Goal: Check status: Check status

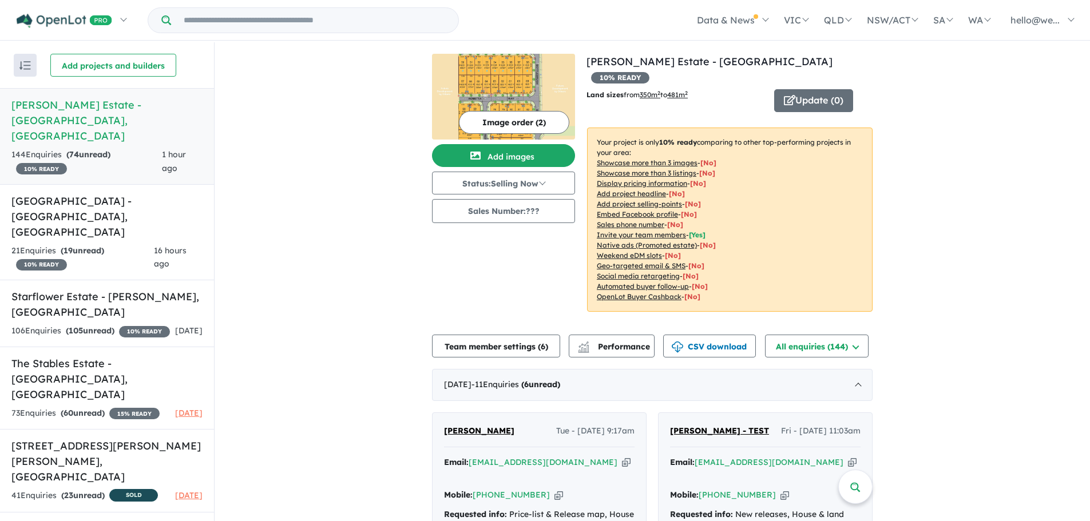
drag, startPoint x: 623, startPoint y: 418, endPoint x: 593, endPoint y: 415, distance: 29.9
click at [597, 425] on span "Tue - [DATE] 9:17am" at bounding box center [595, 432] width 78 height 14
click at [591, 425] on span "Tue - [DATE] 9:17am" at bounding box center [595, 432] width 78 height 14
click at [514, 215] on button "Sales Number: ???" at bounding box center [503, 211] width 143 height 24
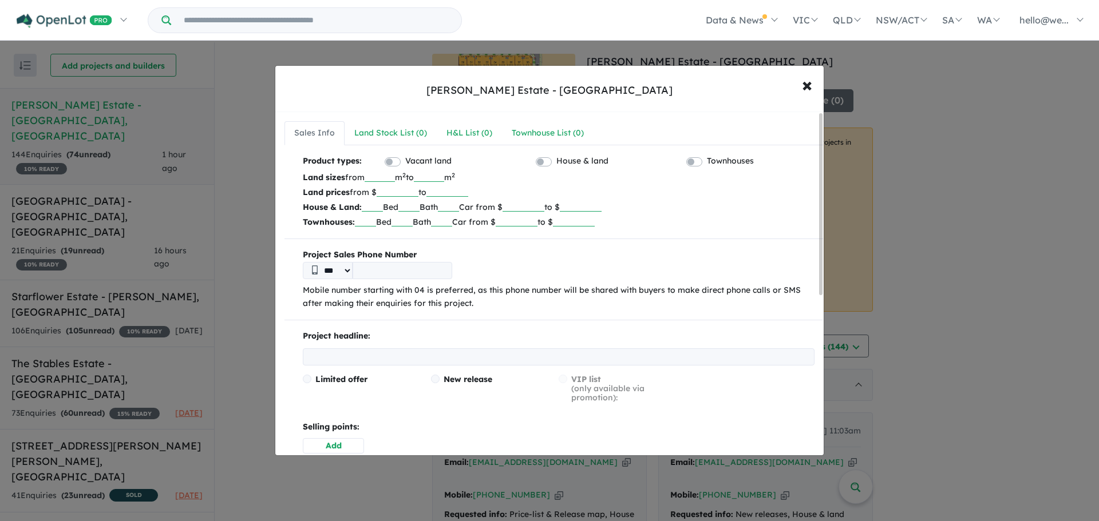
click at [224, 224] on div "Berriman Estate - Sinagra × Close Sales Info Land Stock List ( 0 ) H&L List ( 0…" at bounding box center [549, 260] width 1099 height 521
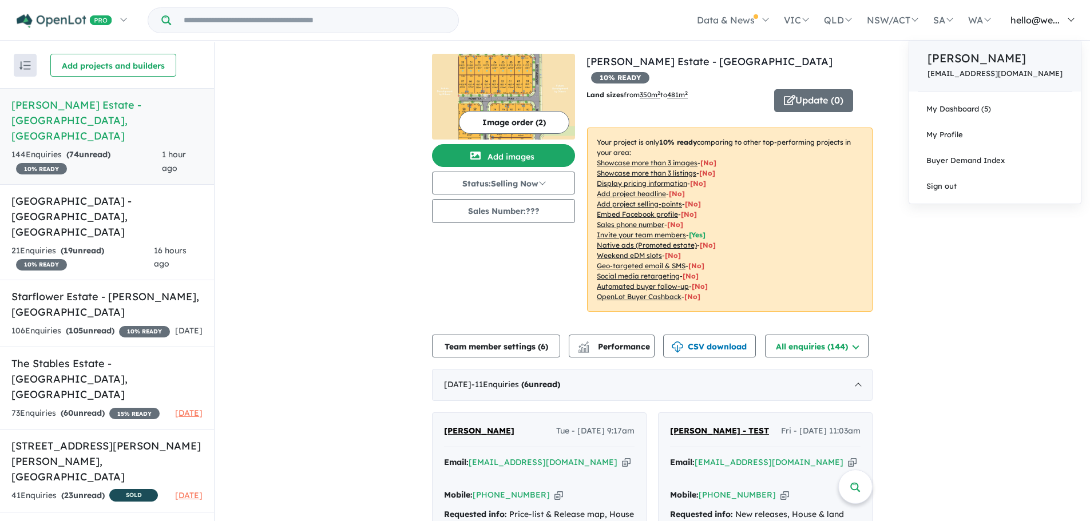
click at [1037, 80] on div "Sami Beydoun hello@westonpg.com.au" at bounding box center [995, 66] width 172 height 51
click at [1032, 64] on p "[PERSON_NAME]" at bounding box center [994, 58] width 135 height 17
